Goal: Task Accomplishment & Management: Manage account settings

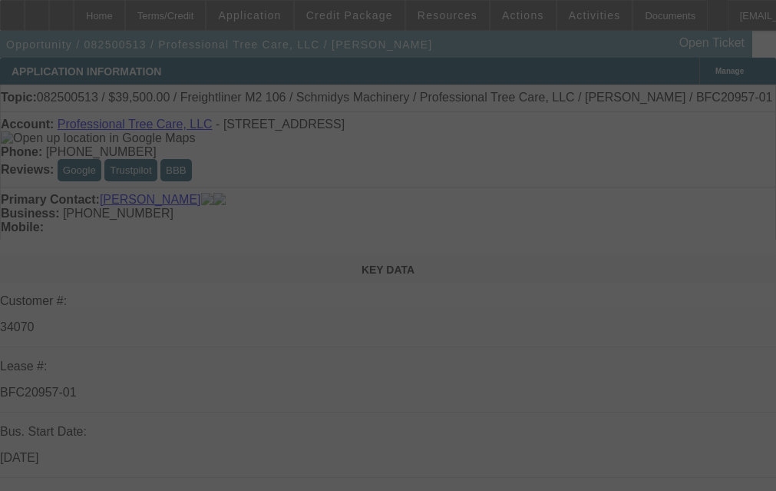
select select "0"
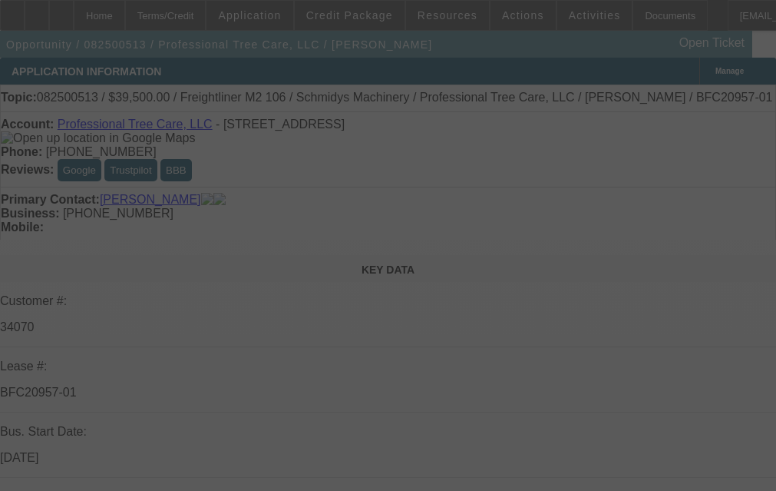
select select "0"
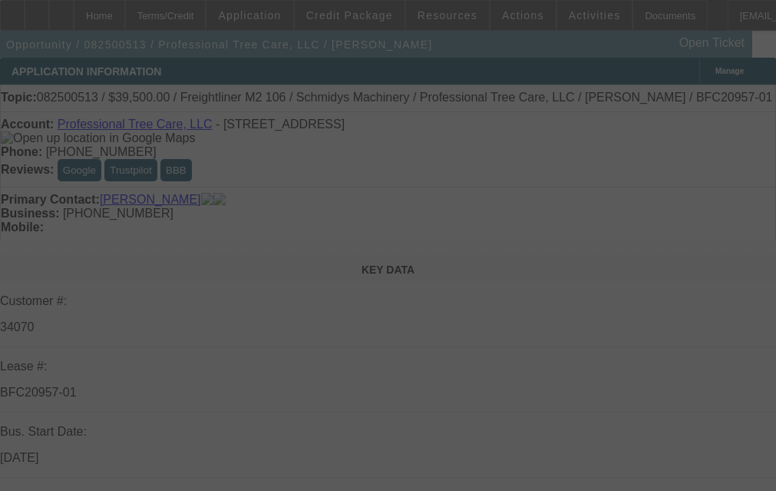
select select "0"
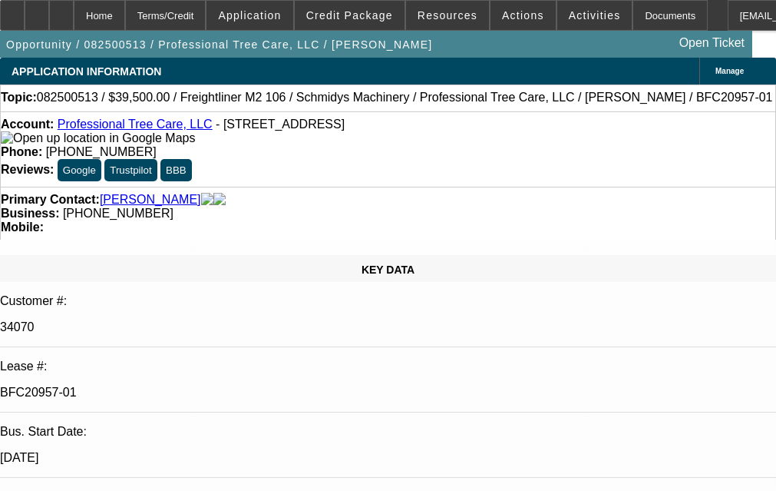
select select "1"
select select "6"
select select "1"
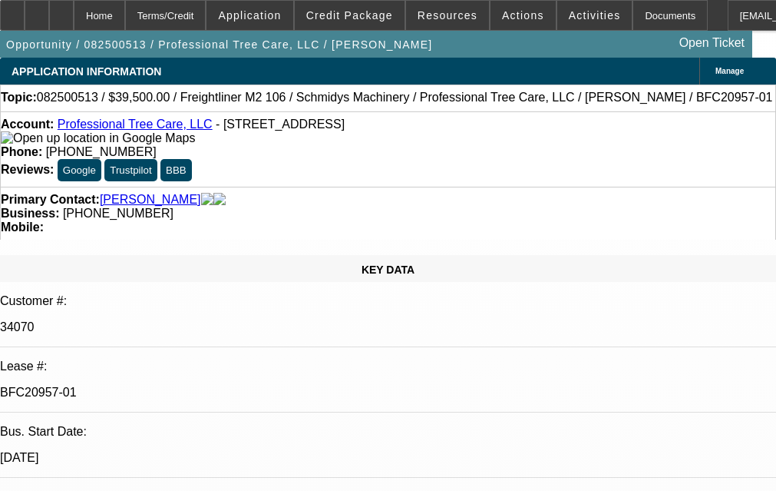
select select "6"
select select "1"
select select "6"
select select "1"
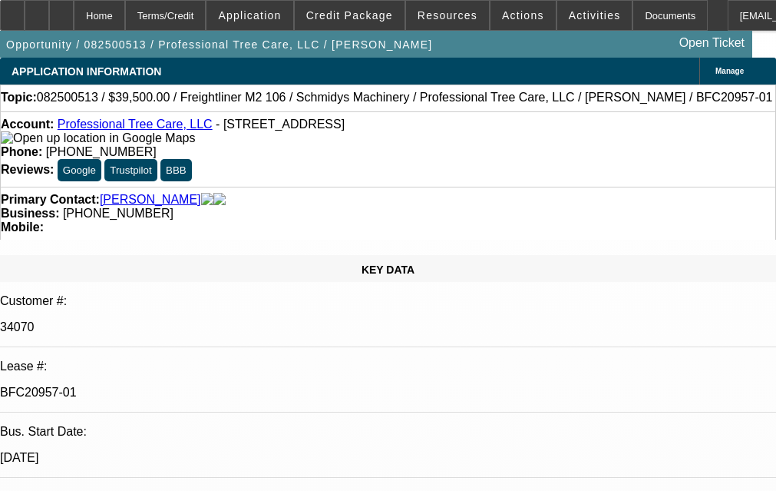
select select "1"
select select "6"
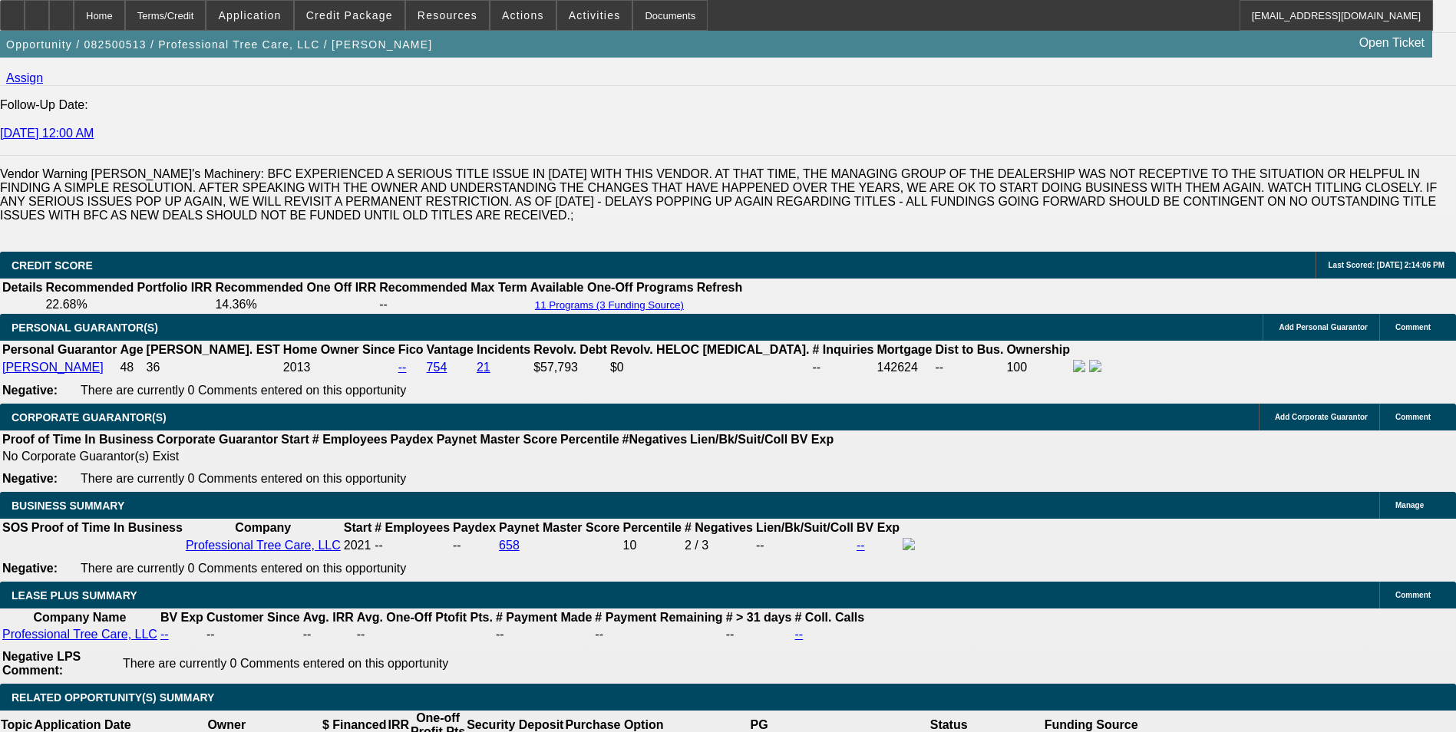
scroll to position [2315, 0]
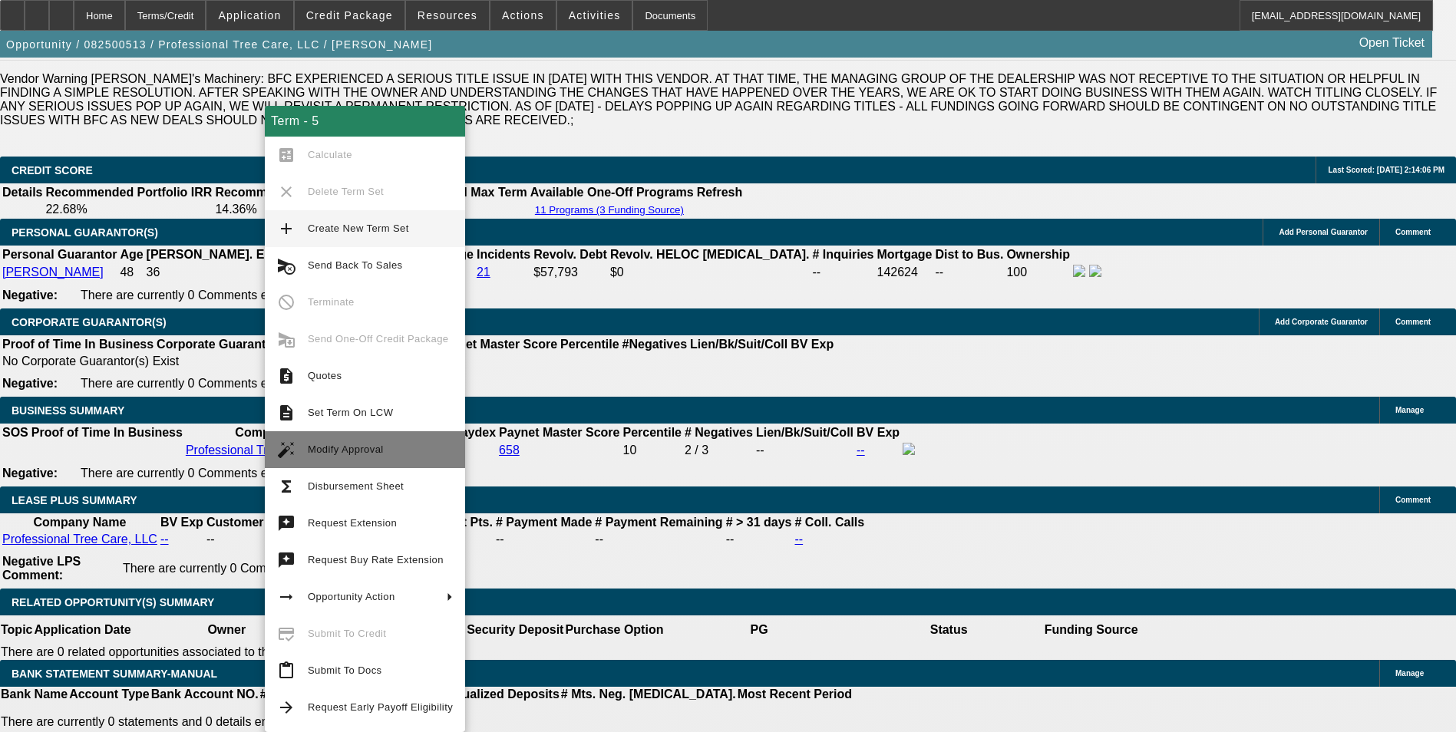
click at [364, 438] on button "auto_fix_high Modify Approval" at bounding box center [365, 449] width 200 height 37
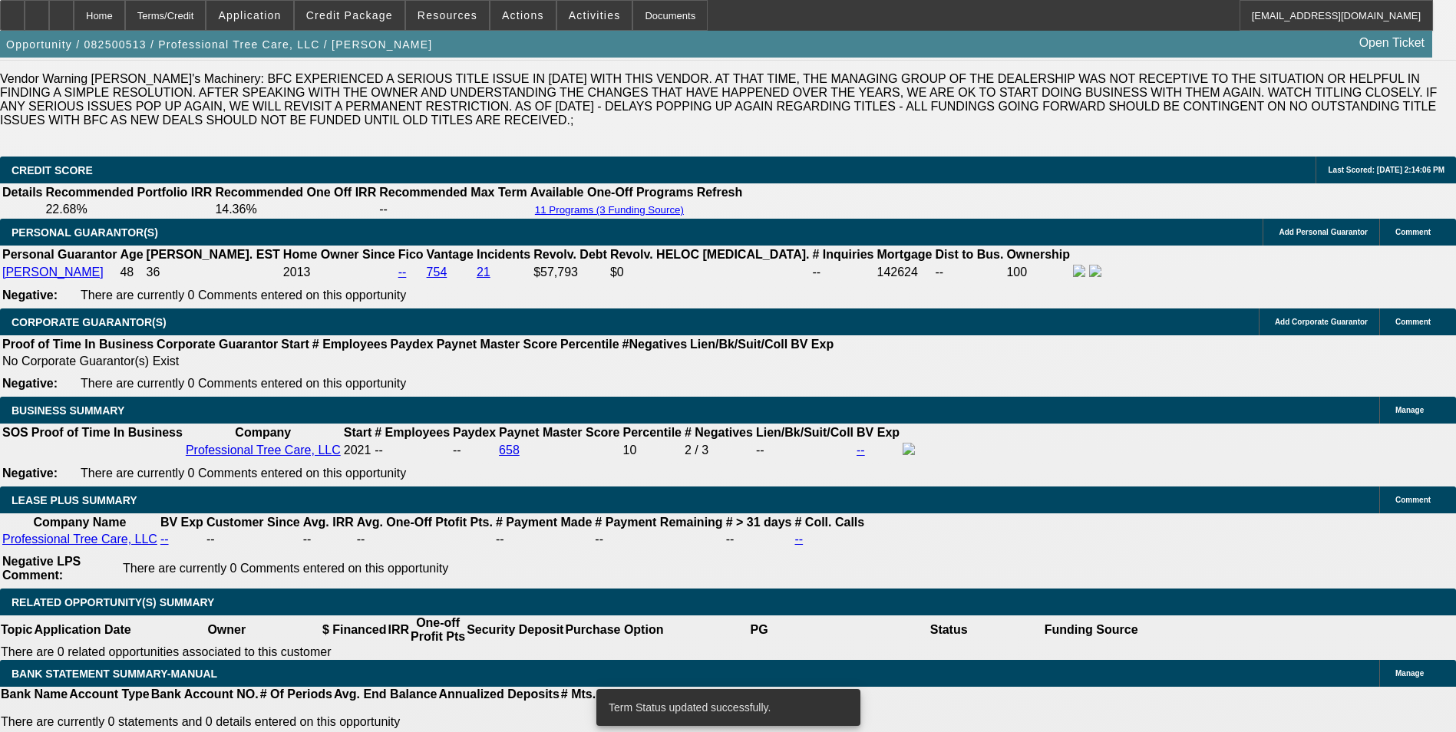
select select "0"
select select "6"
select select "0"
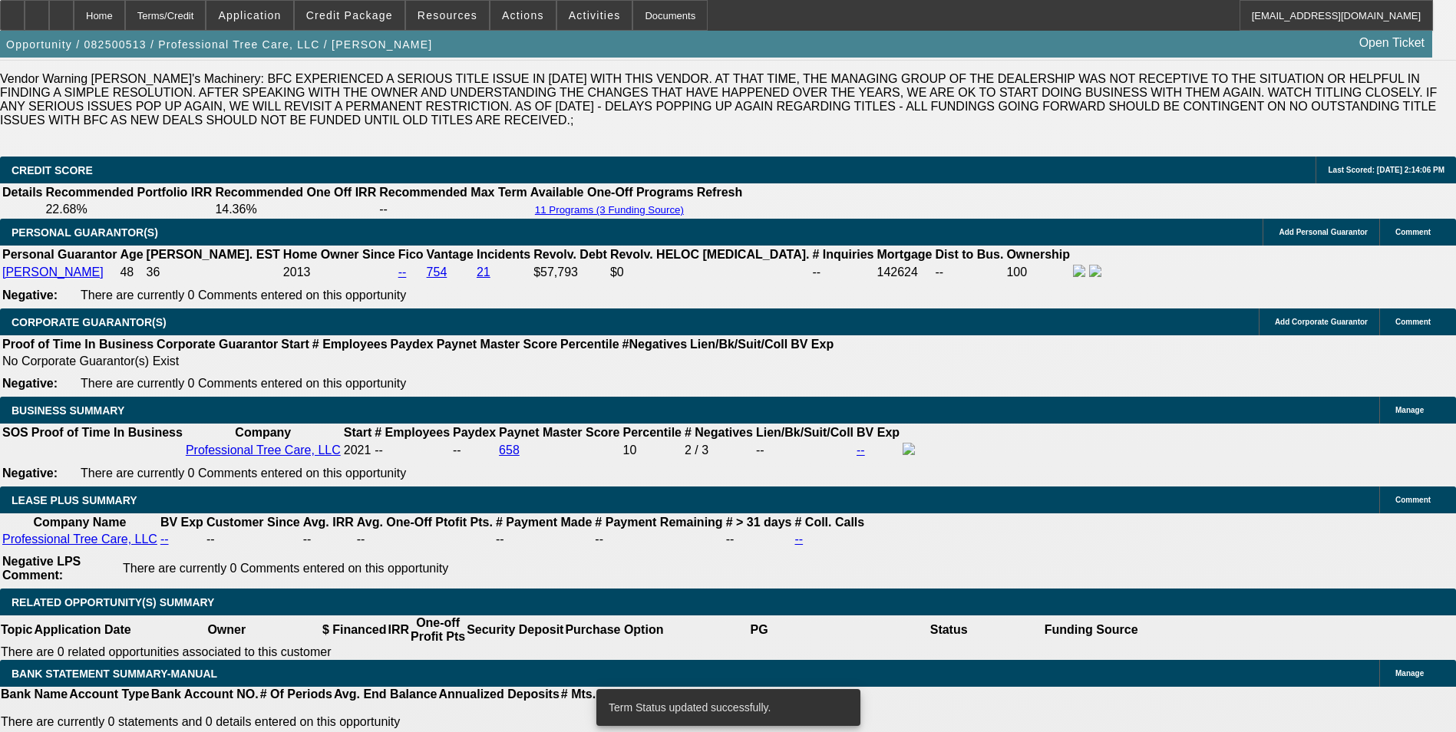
select select "0"
select select "6"
select select "0"
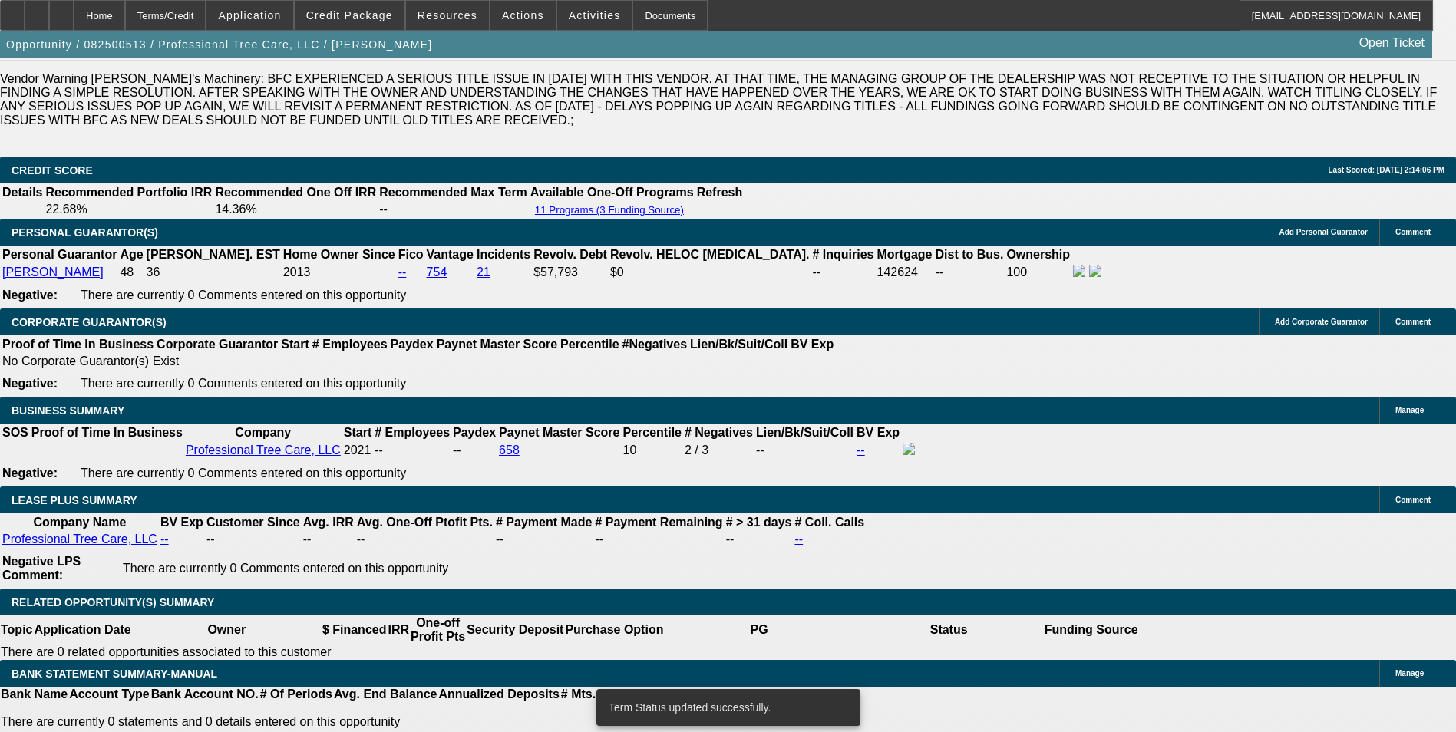
select select "0"
select select "6"
select select "0"
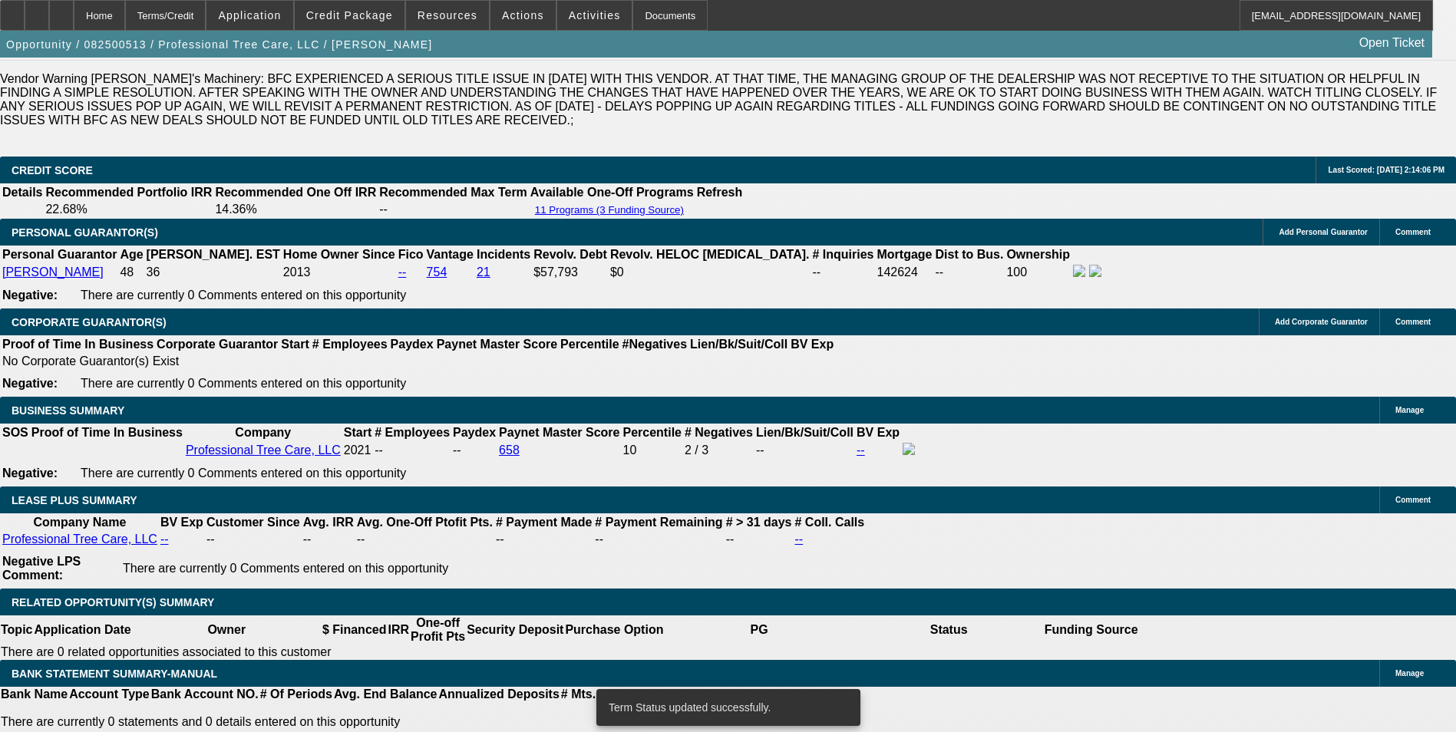
select select "6"
drag, startPoint x: 230, startPoint y: 377, endPoint x: 463, endPoint y: 370, distance: 233.5
type input "11"
type input "UNKNOWN"
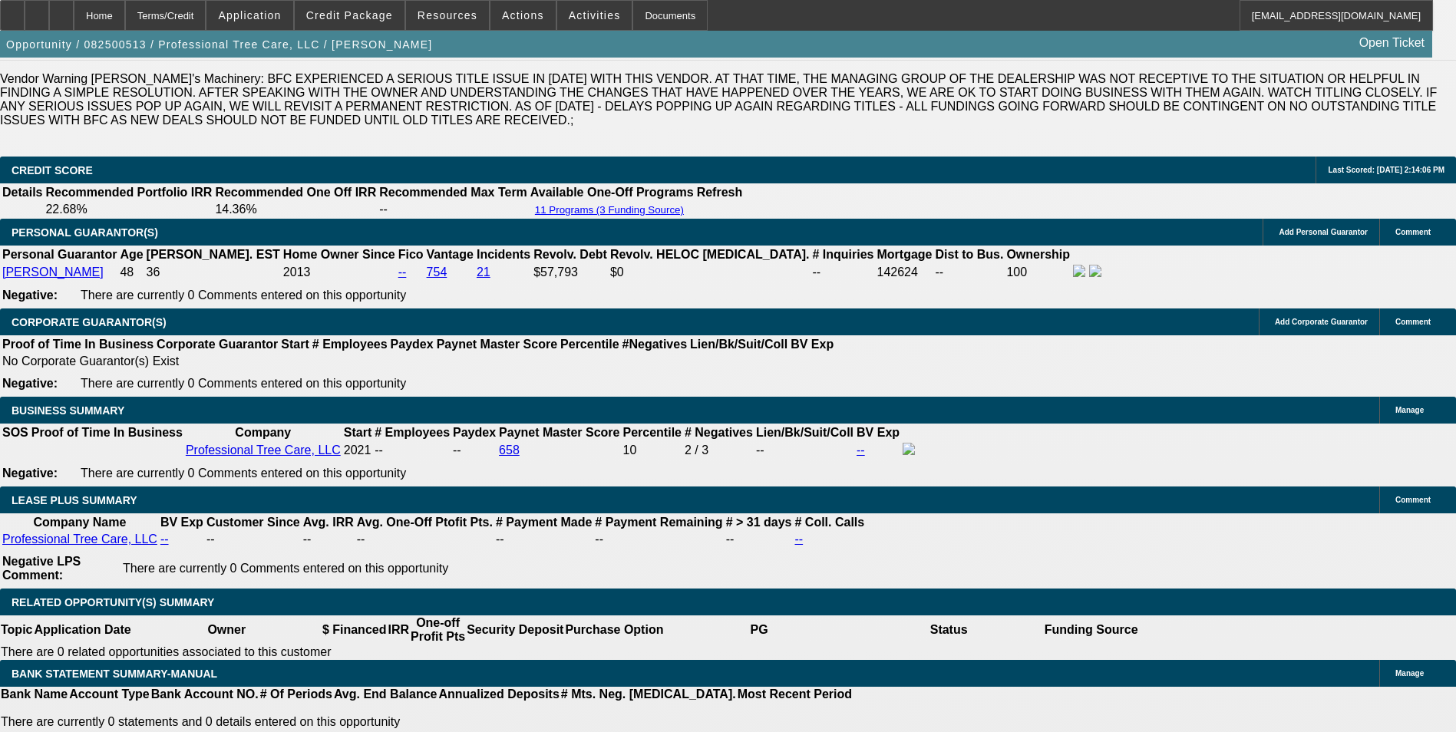
type input "1159"
type input "11.7"
type input "$1,159.78"
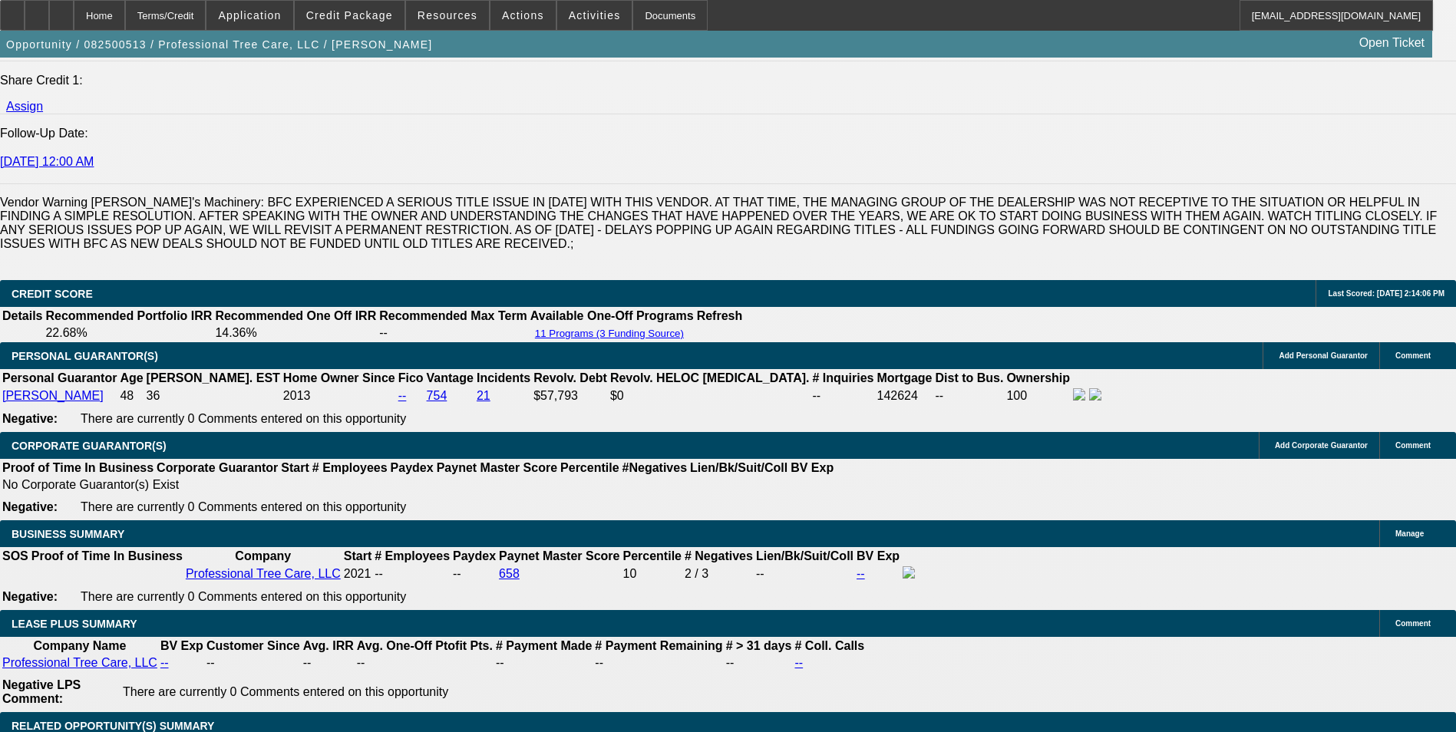
scroll to position [2084, 0]
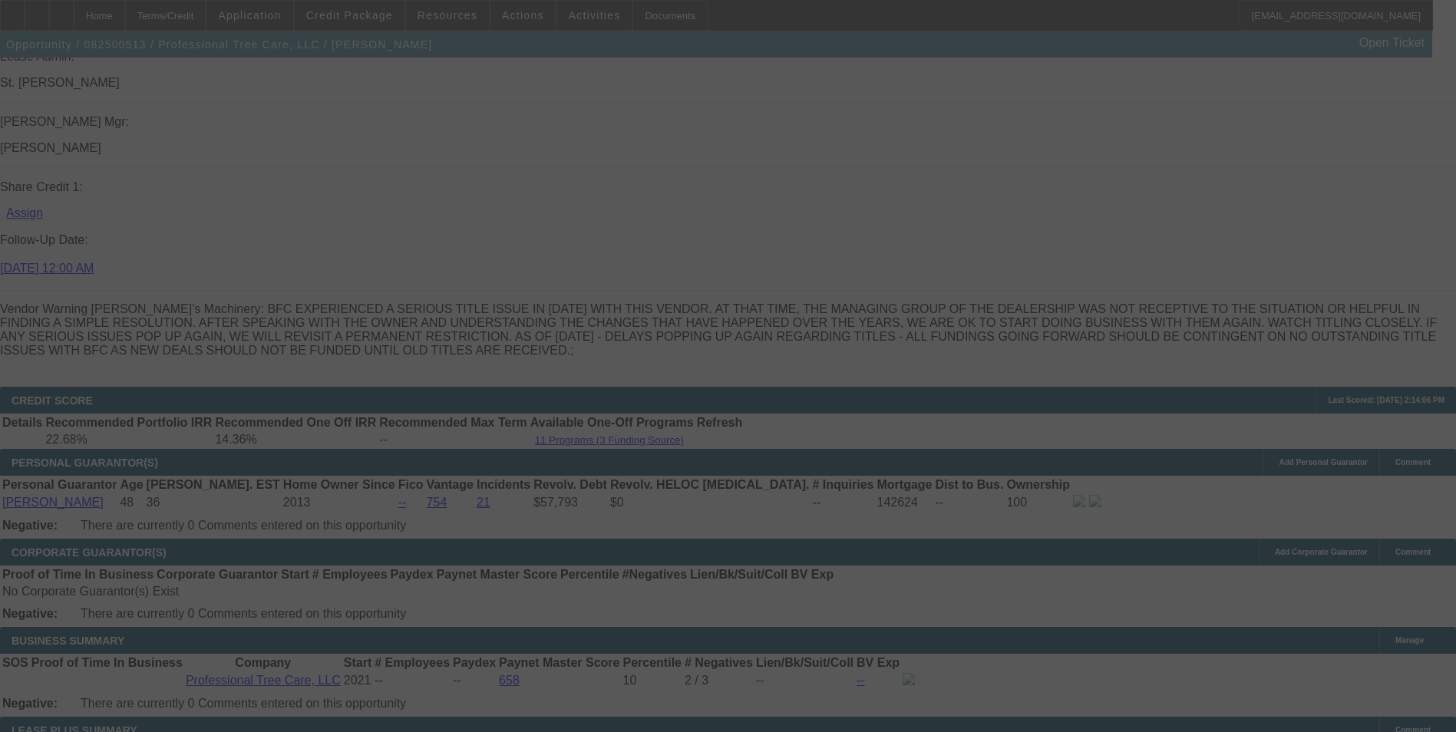
select select "0"
select select "6"
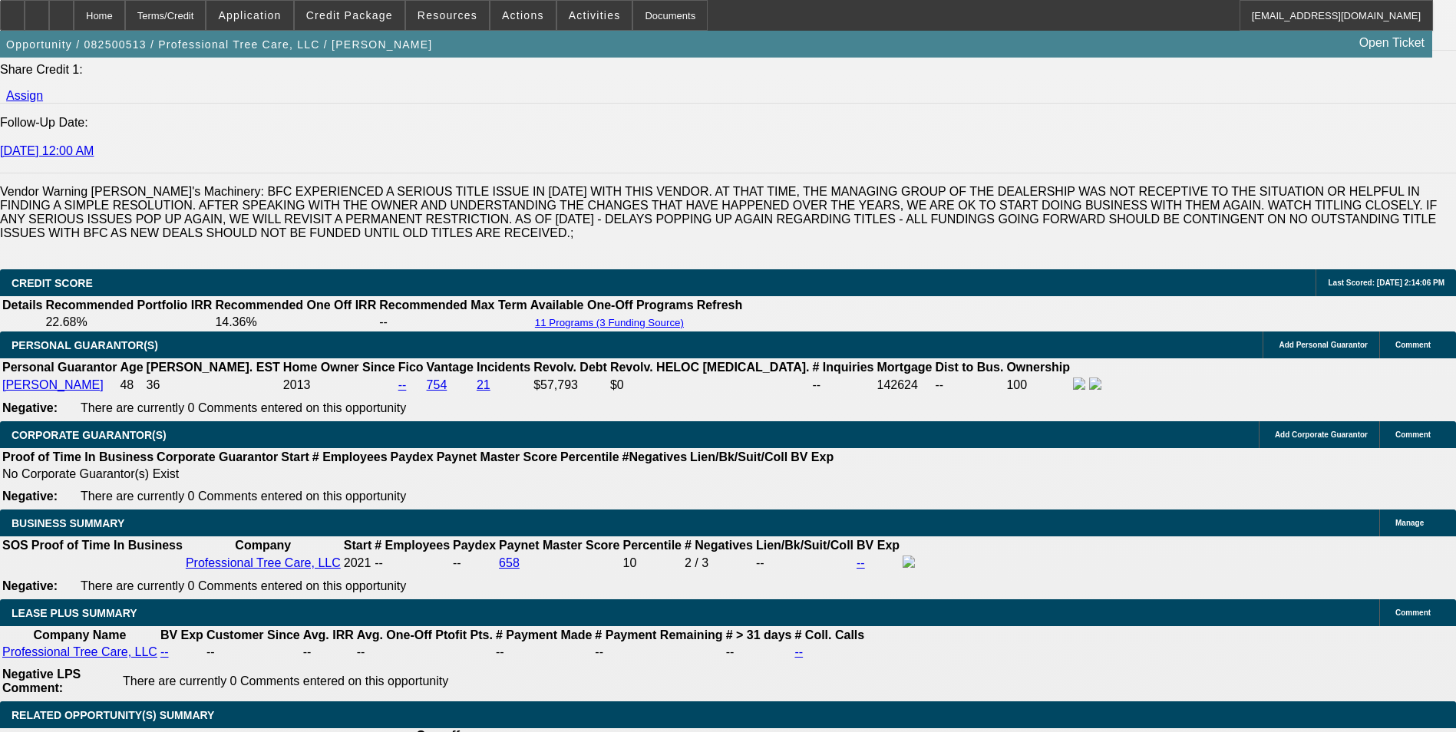
scroll to position [2468, 0]
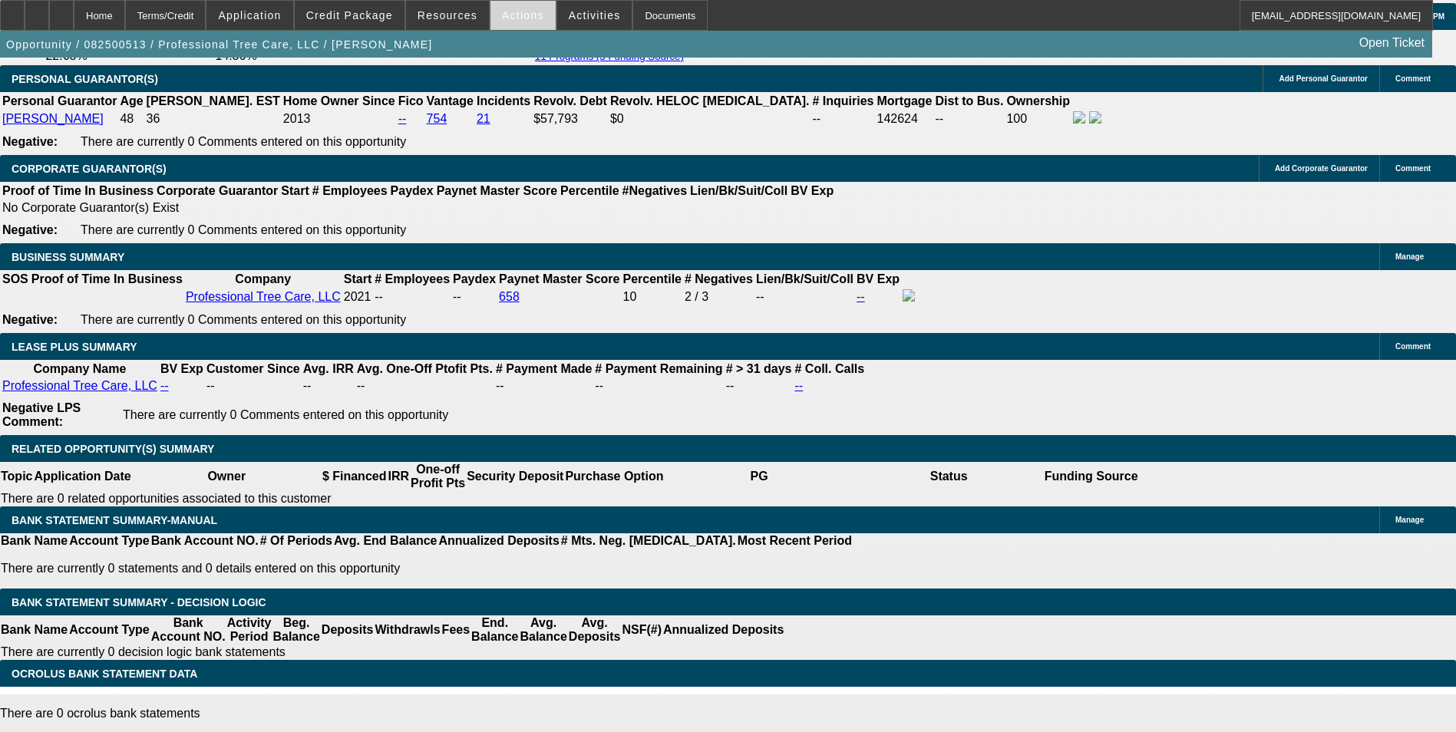
click at [509, 22] on span at bounding box center [523, 15] width 65 height 37
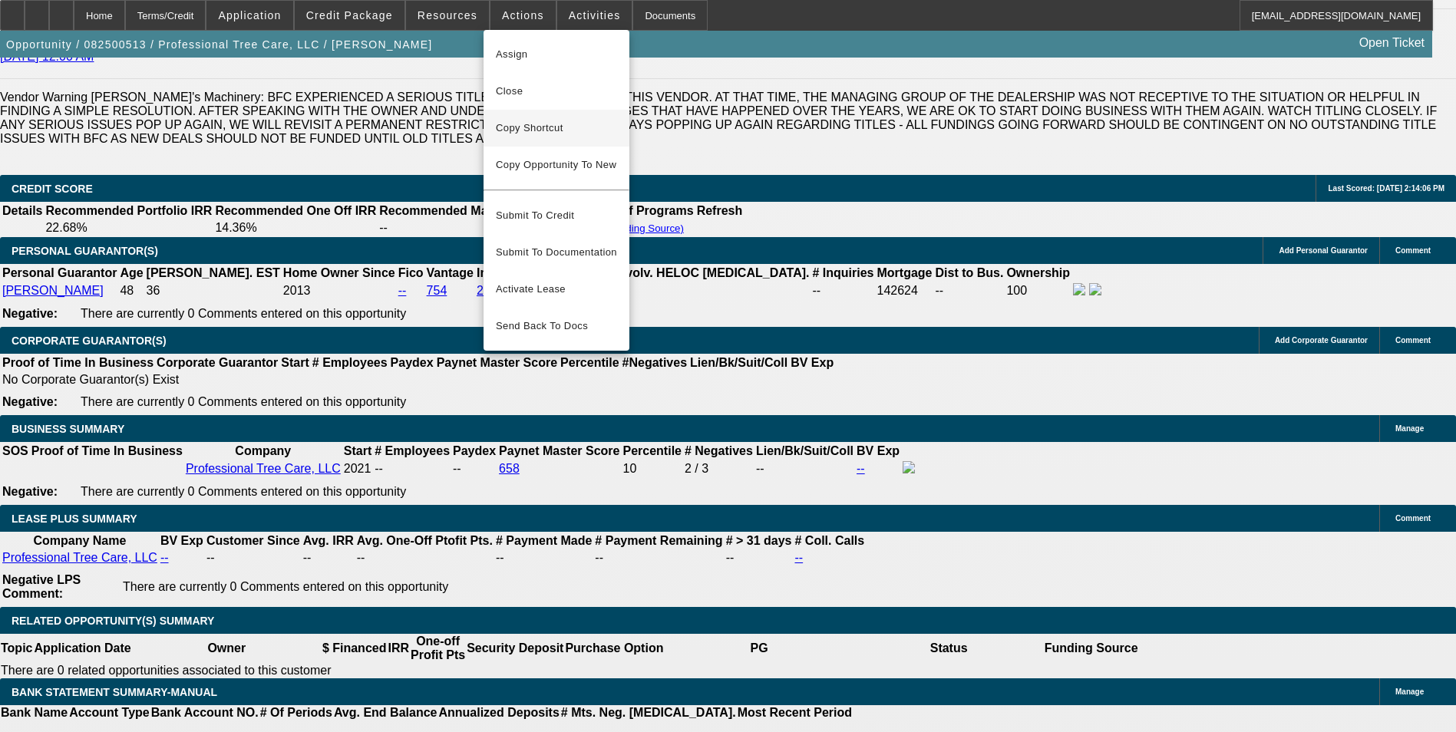
scroll to position [2161, 0]
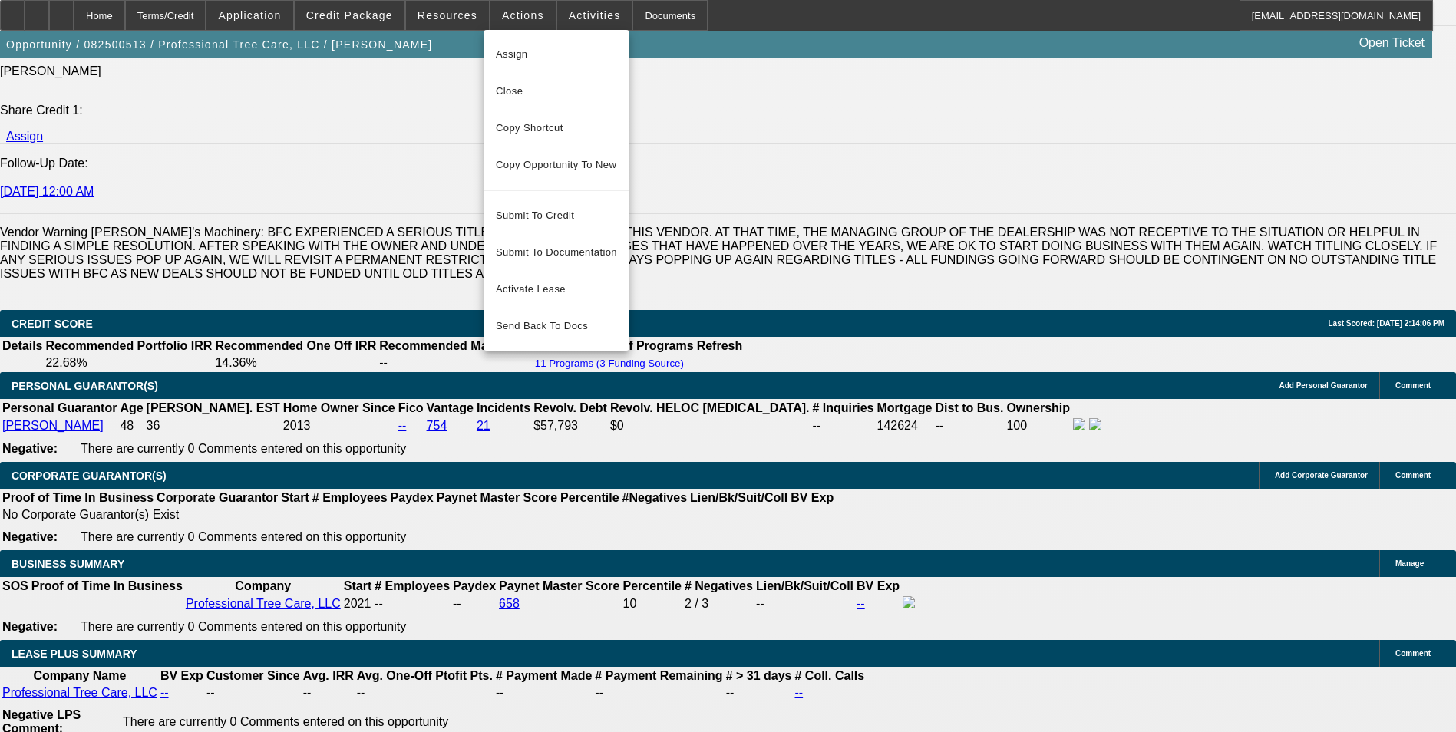
click at [459, 15] on div at bounding box center [728, 366] width 1456 height 732
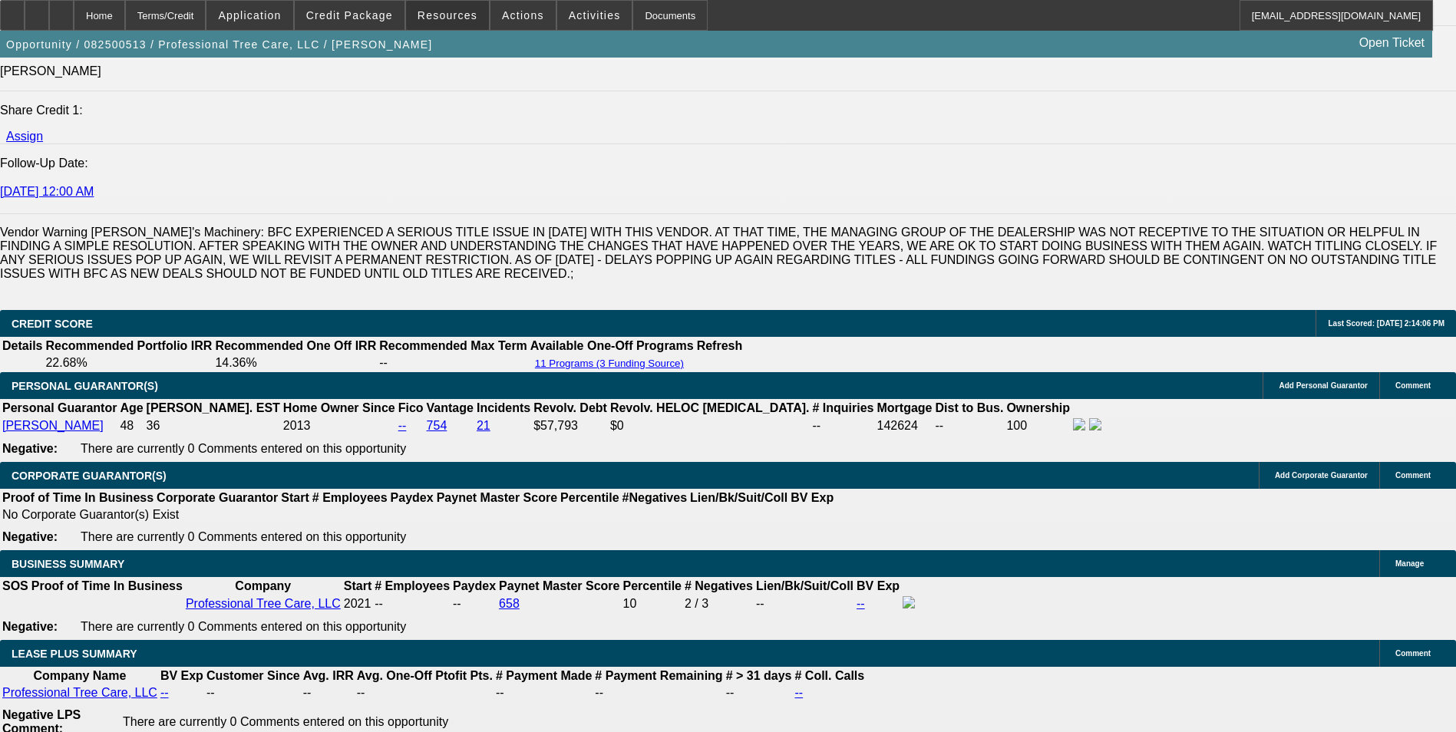
click at [459, 15] on span "Resources" at bounding box center [448, 15] width 60 height 12
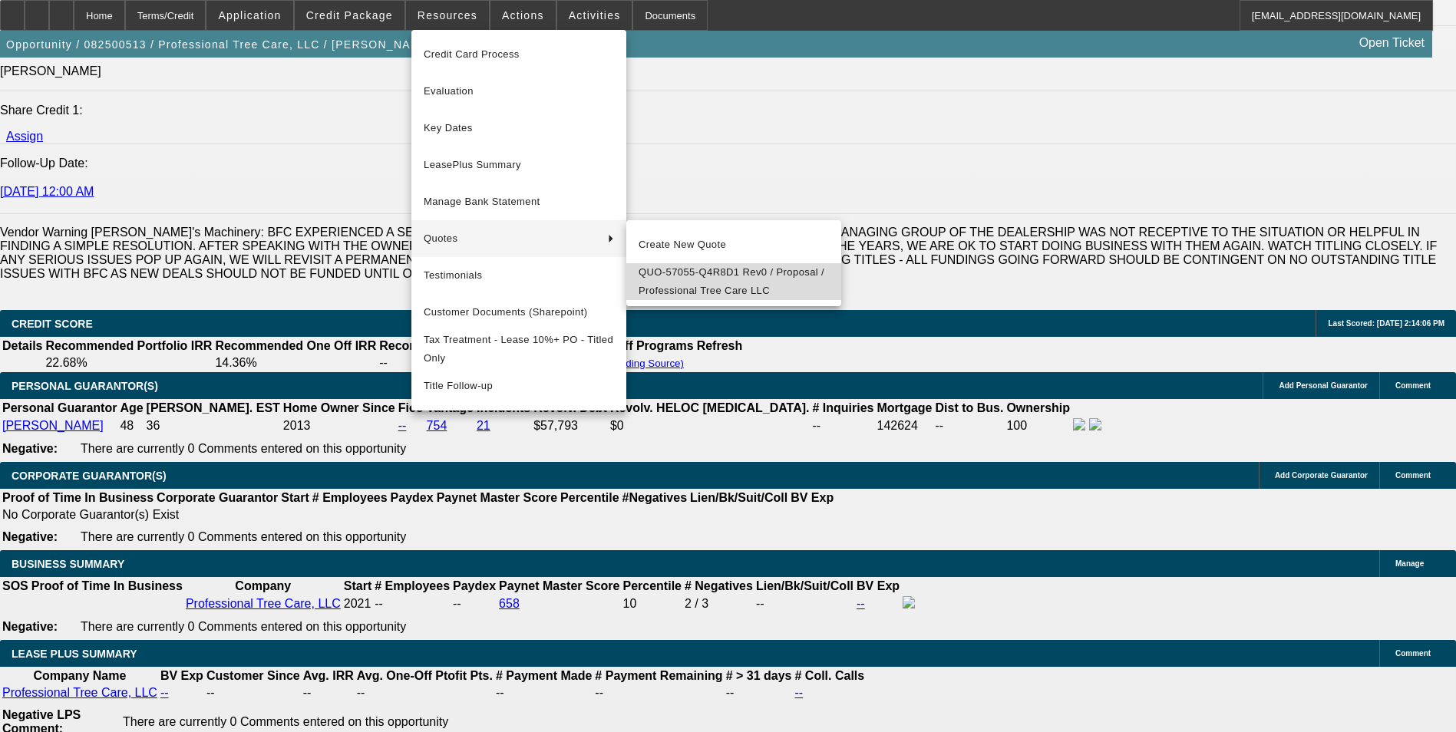
click at [692, 293] on span "QUO-57055-Q4R8D1 Rev0 / Proposal / Professional Tree Care LLC" at bounding box center [734, 281] width 190 height 37
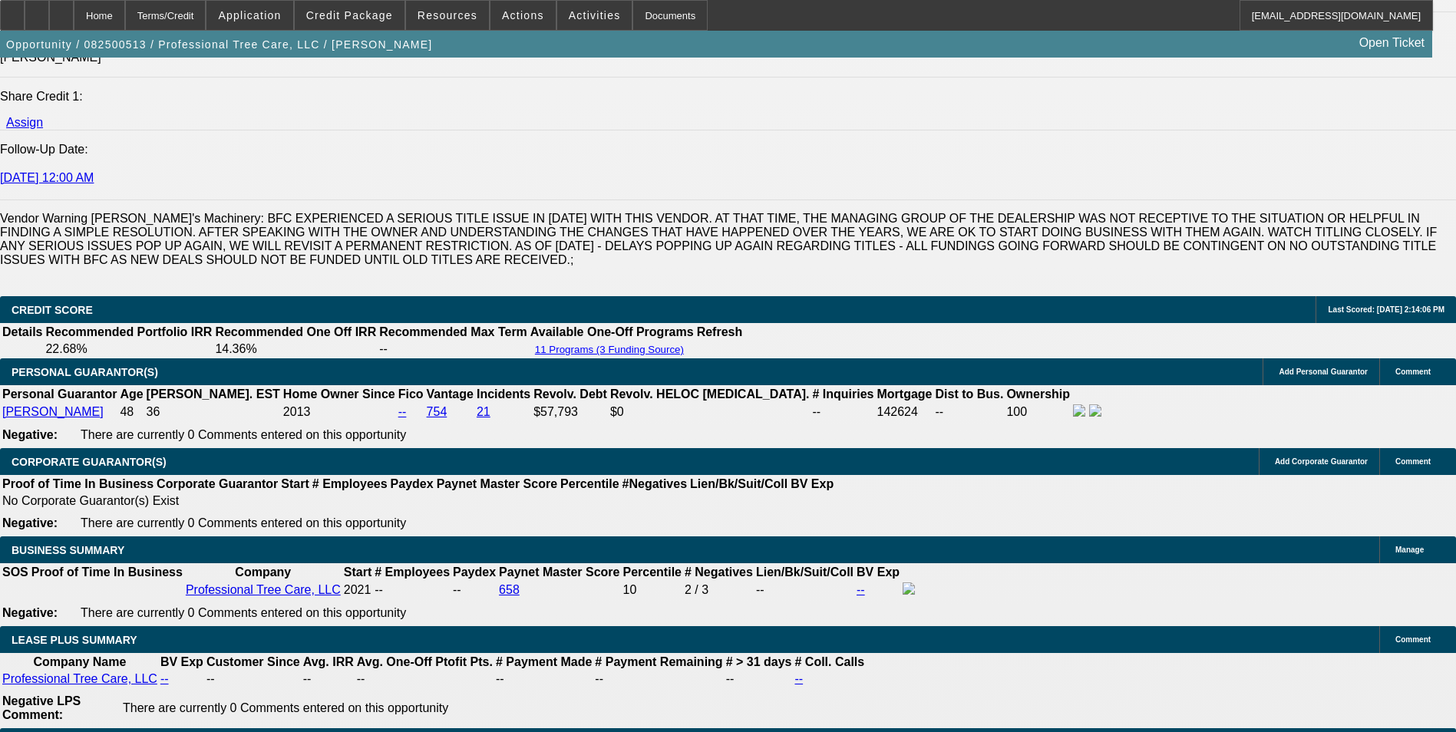
scroll to position [2084, 0]
